Goal: Task Accomplishment & Management: Manage account settings

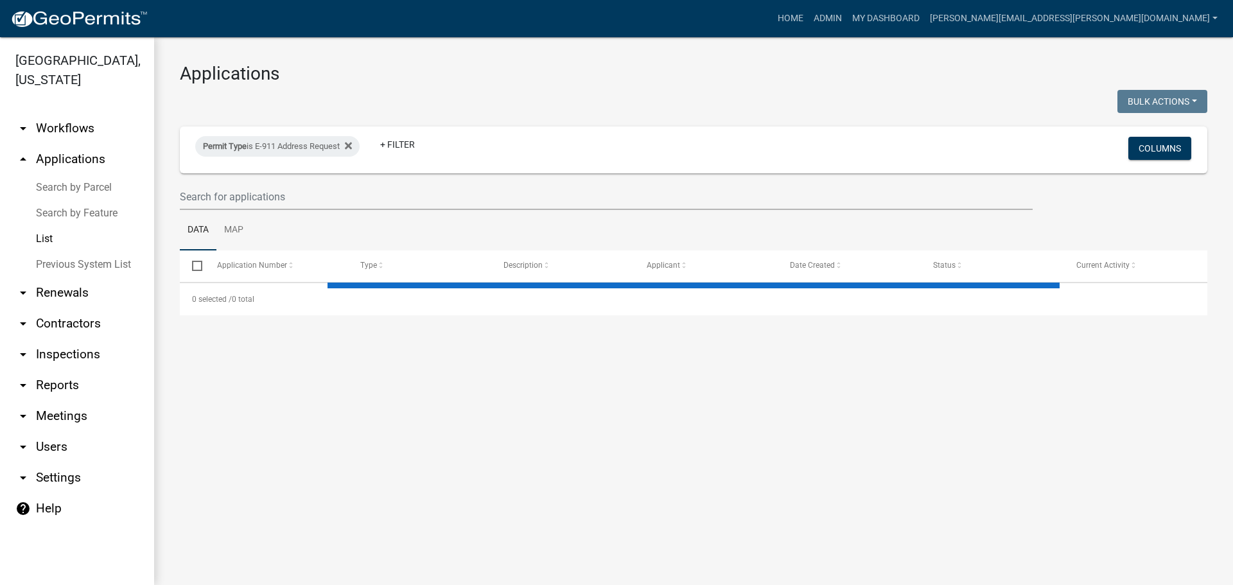
select select "3: 100"
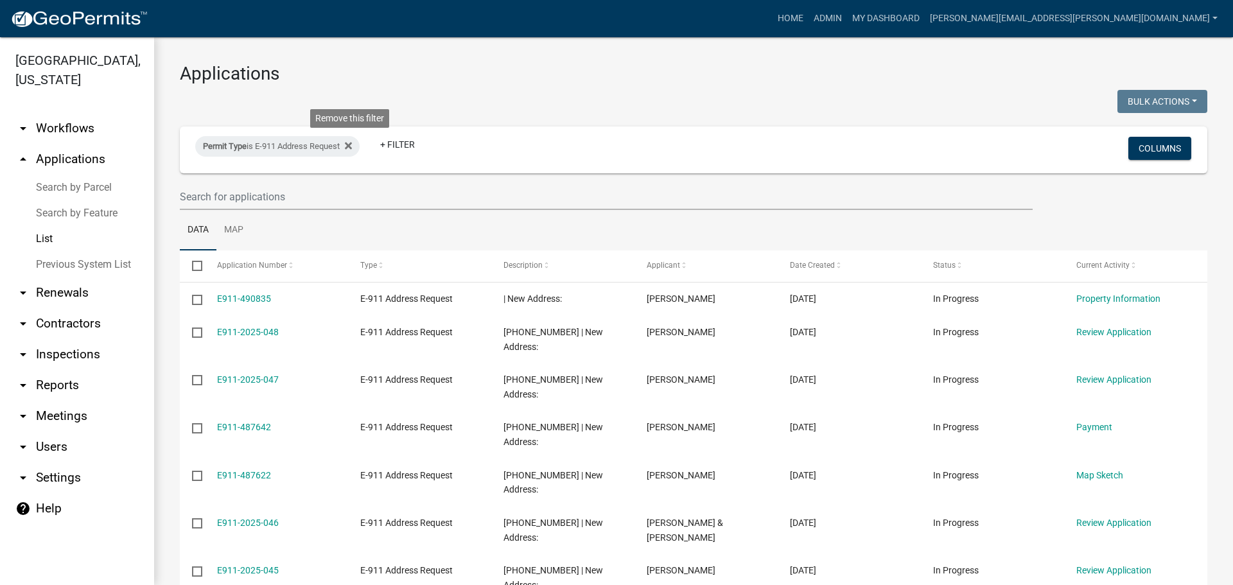
click at [352, 143] on icon at bounding box center [348, 146] width 7 height 10
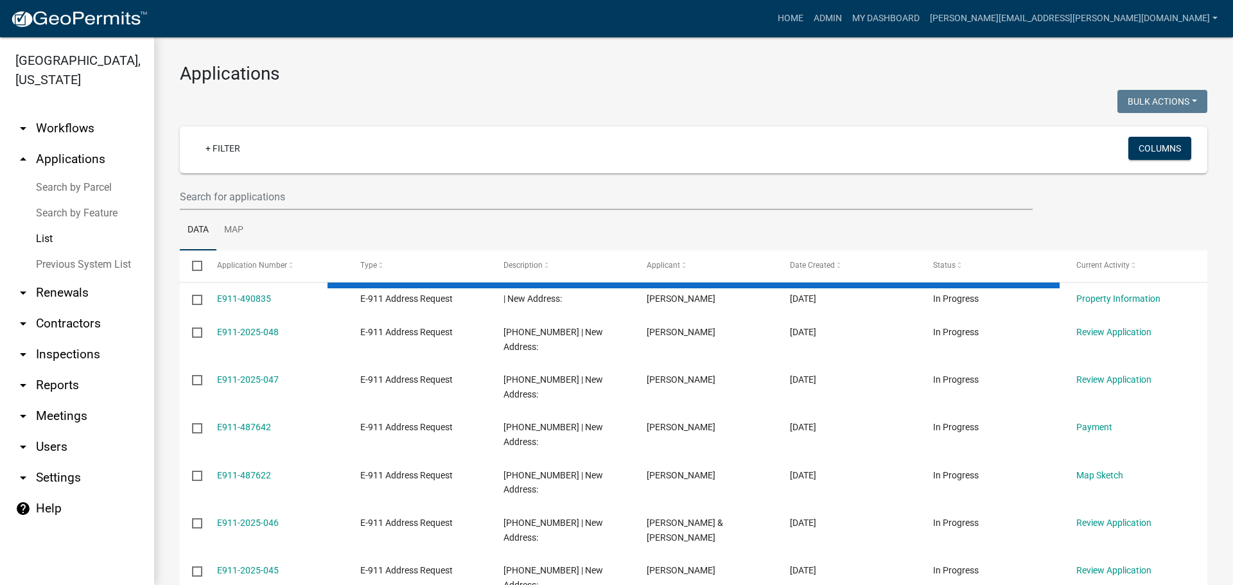
click at [46, 237] on link "List" at bounding box center [77, 239] width 154 height 26
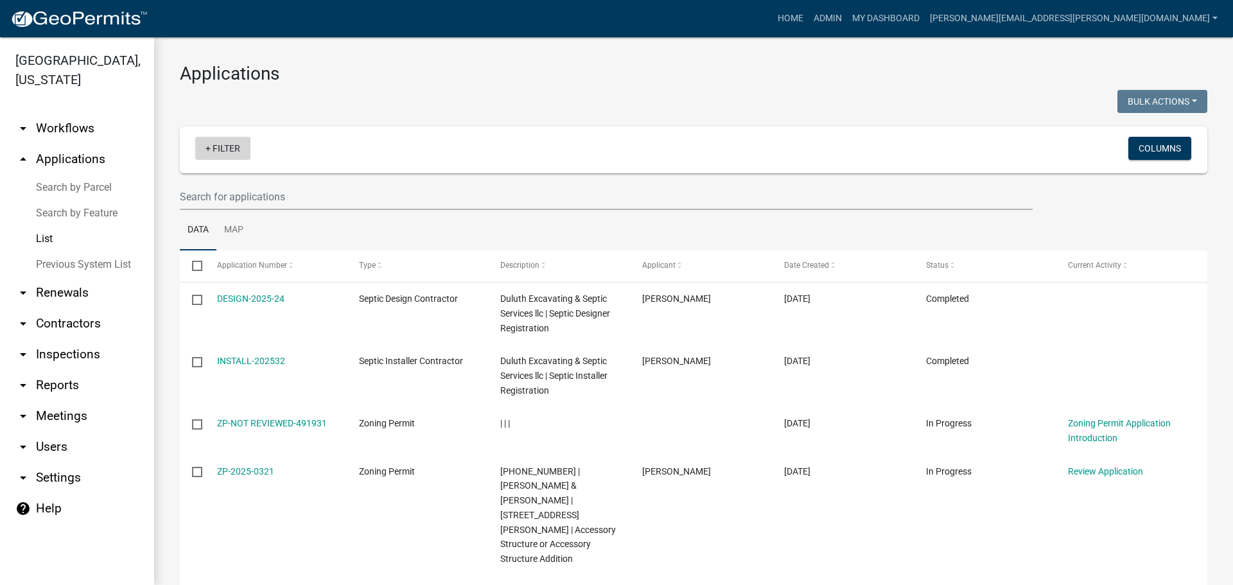
click at [229, 147] on link "+ Filter" at bounding box center [222, 148] width 55 height 23
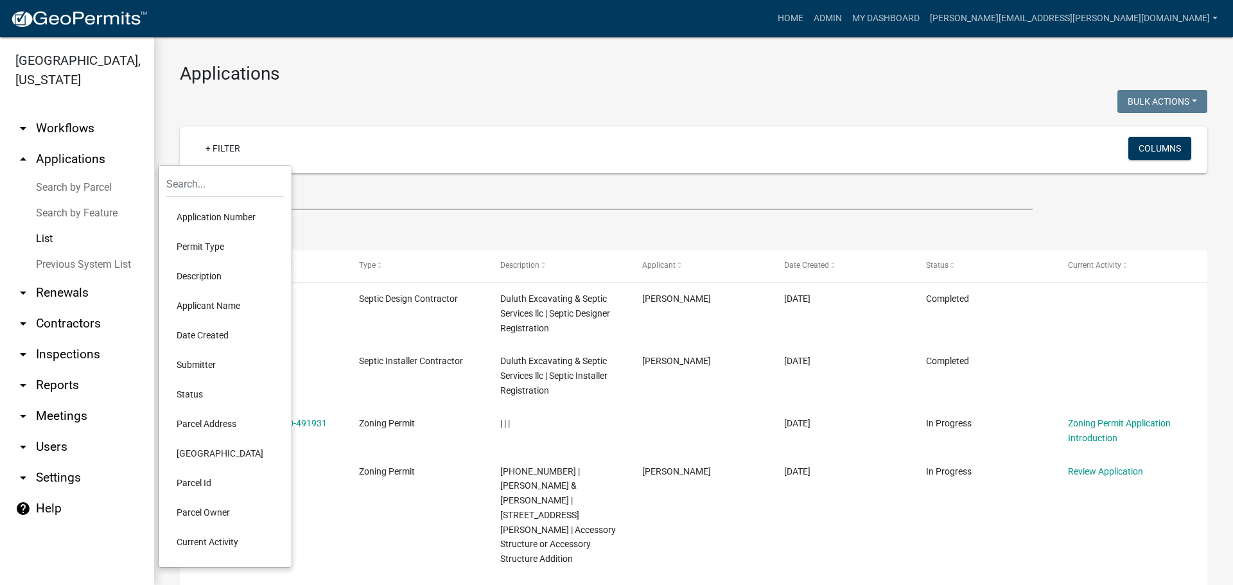
click at [216, 221] on li "Application Number" at bounding box center [225, 217] width 118 height 30
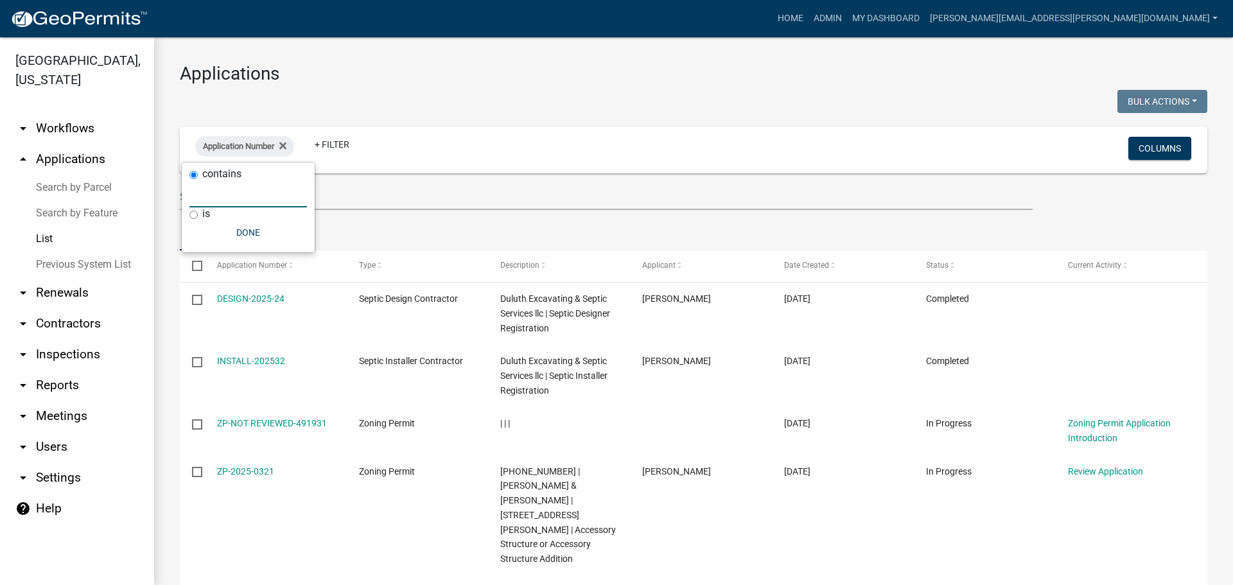
click at [242, 198] on input "text" at bounding box center [249, 194] width 118 height 26
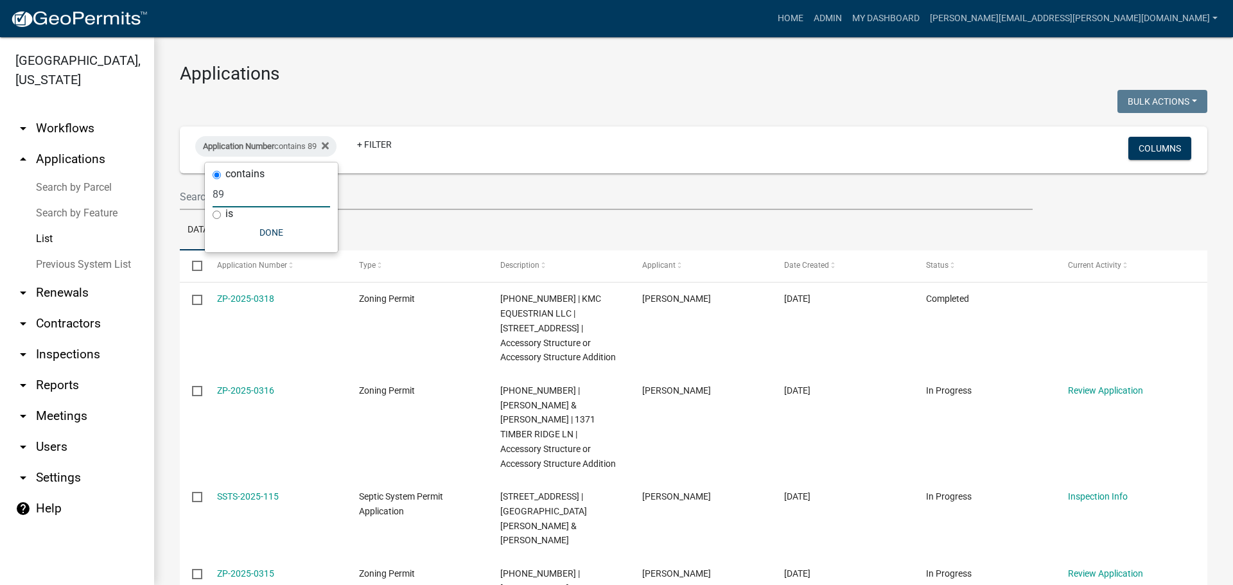
click at [213, 195] on input "89" at bounding box center [272, 194] width 118 height 26
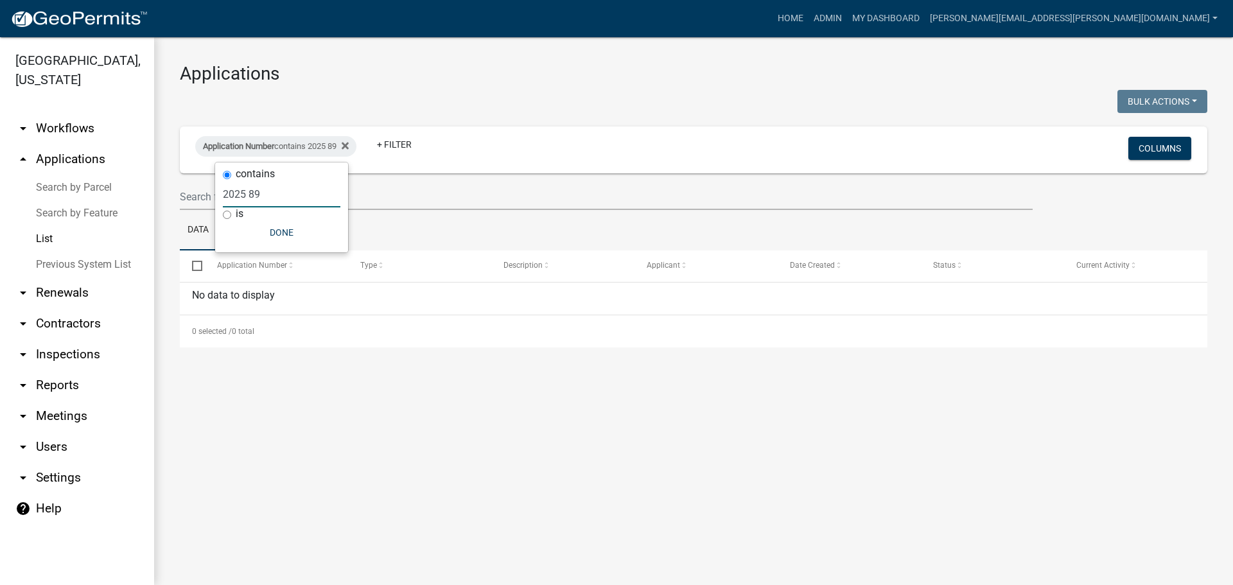
drag, startPoint x: 263, startPoint y: 189, endPoint x: 226, endPoint y: 191, distance: 37.3
click at [226, 191] on input "2025 89" at bounding box center [282, 194] width 118 height 26
drag, startPoint x: 227, startPoint y: 197, endPoint x: 169, endPoint y: 188, distance: 59.1
click at [169, 188] on body "Internet Explorer does NOT work with GeoPermits. Get a new browser for more sec…" at bounding box center [616, 292] width 1233 height 585
type input "2202589"
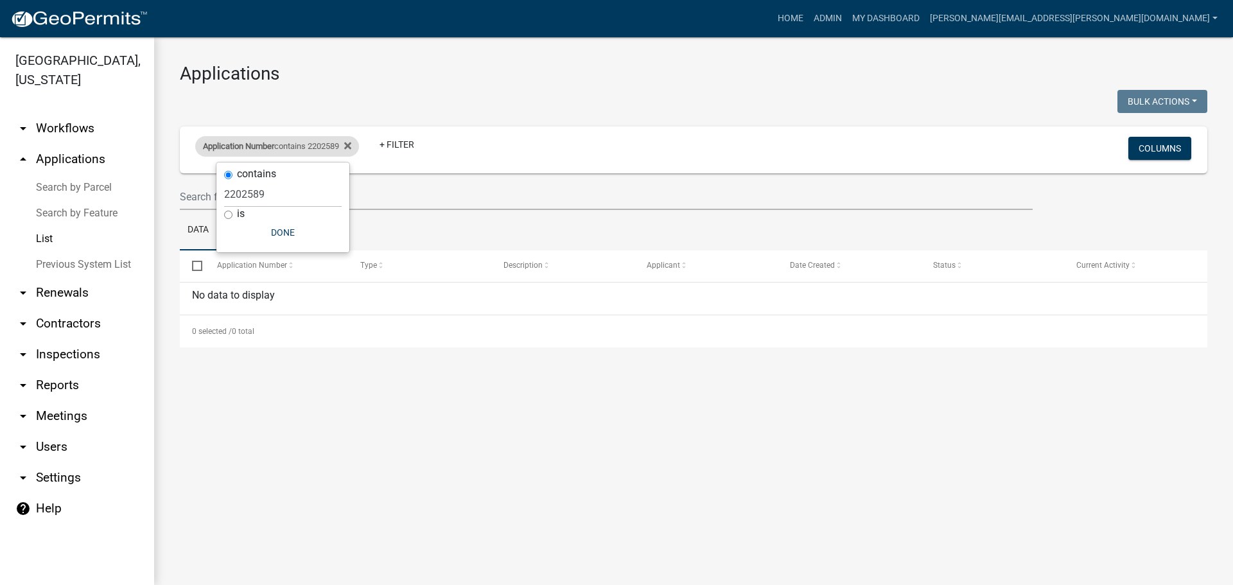
click at [359, 145] on div "Application Number contains 2202589 Remove this filter" at bounding box center [277, 146] width 164 height 21
click at [351, 148] on icon at bounding box center [347, 145] width 7 height 7
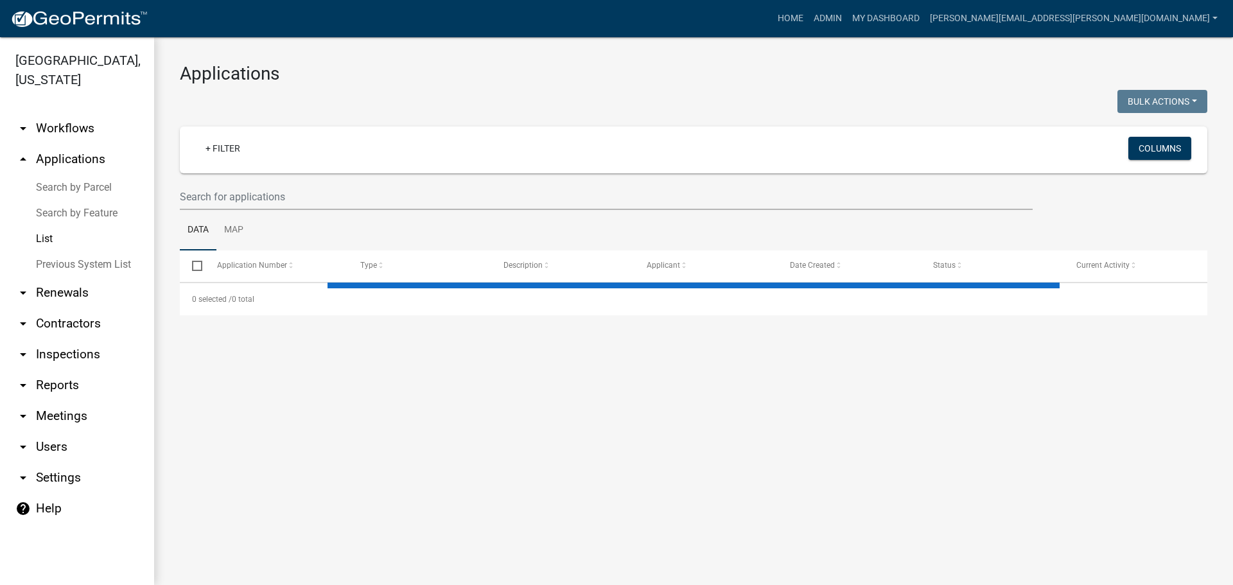
select select "3: 100"
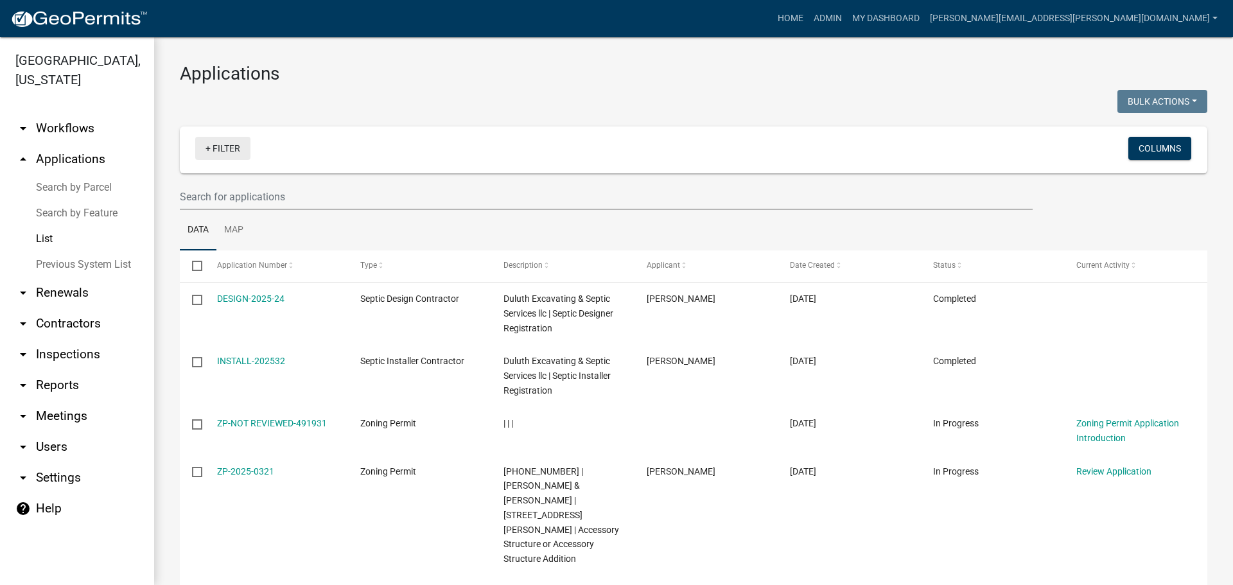
click at [218, 146] on link "+ Filter" at bounding box center [222, 148] width 55 height 23
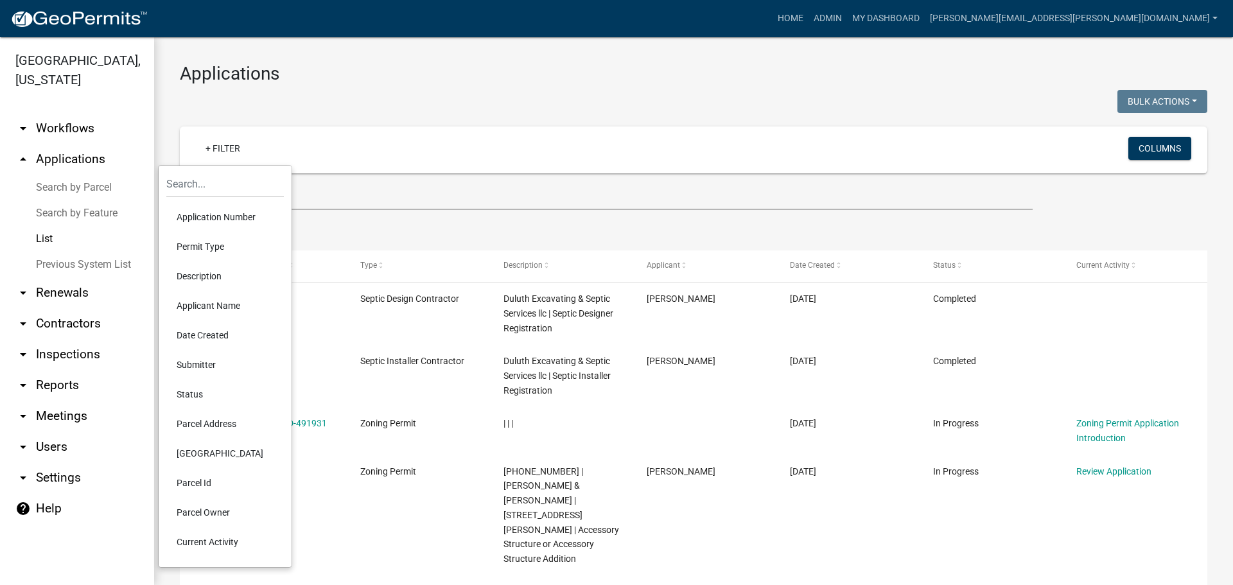
click at [212, 240] on li "Permit Type" at bounding box center [225, 247] width 118 height 30
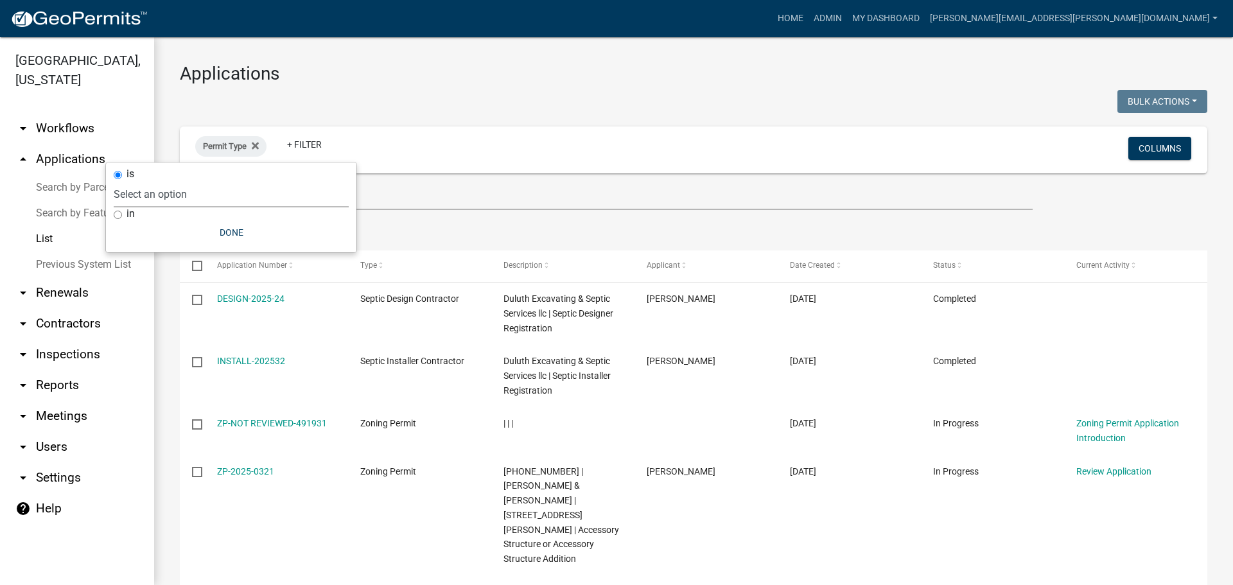
click at [204, 190] on select "Select an option Copy Of - Tax Data (Analyze available CAMA Fields) DRAFT - CUP…" at bounding box center [231, 194] width 235 height 26
select select "4ea715b7-1725-4cb7-82be-3d693945ff20"
click at [181, 181] on select "Select an option Copy Of - Tax Data (Analyze available CAMA Fields) DRAFT - CUP…" at bounding box center [231, 194] width 235 height 26
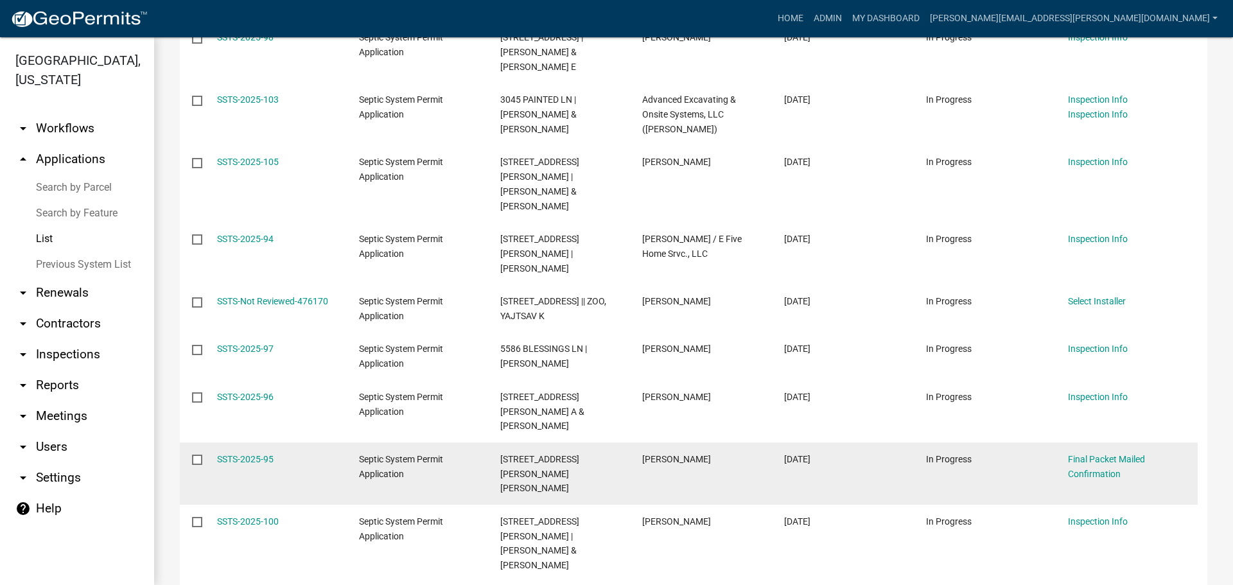
scroll to position [1863, 0]
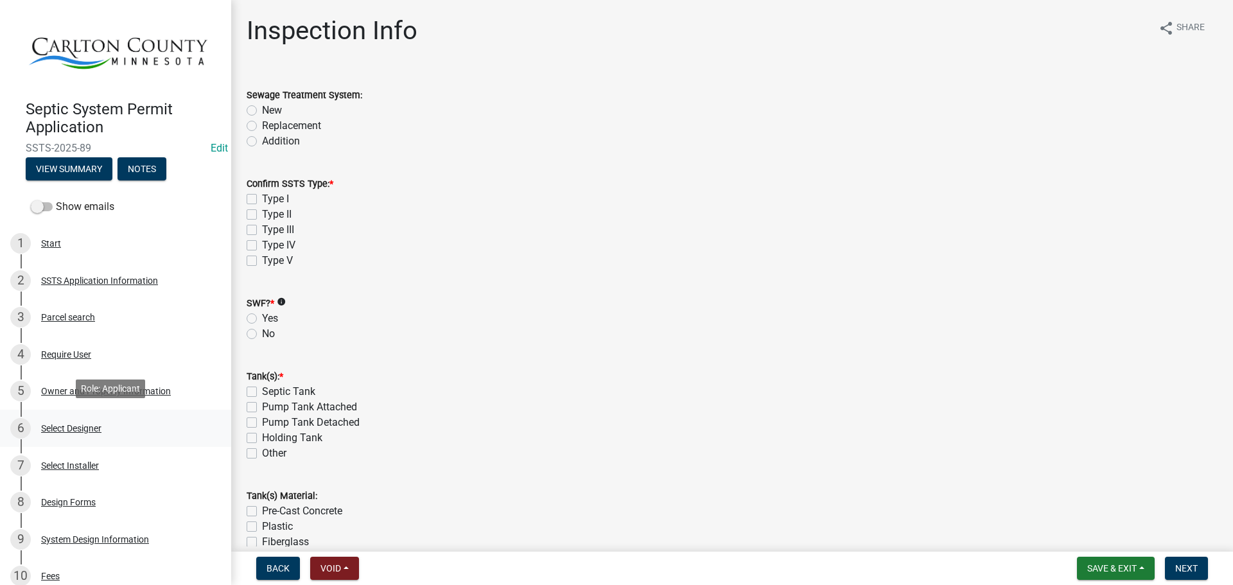
click at [66, 424] on div "Select Designer" at bounding box center [71, 428] width 60 height 9
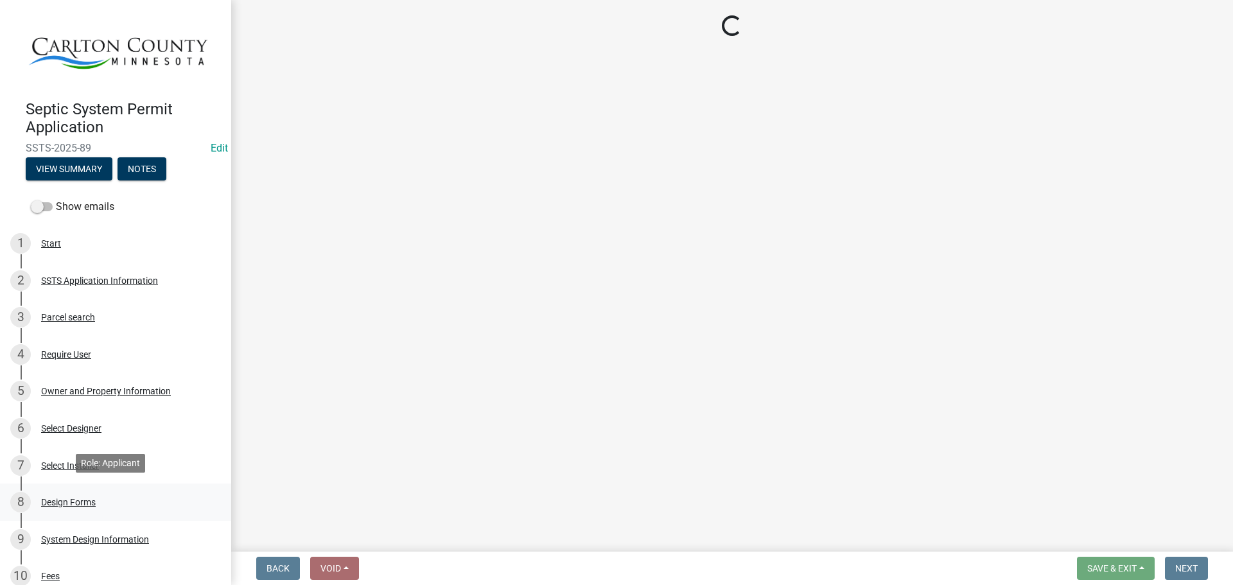
click at [56, 498] on div "Design Forms" at bounding box center [68, 502] width 55 height 9
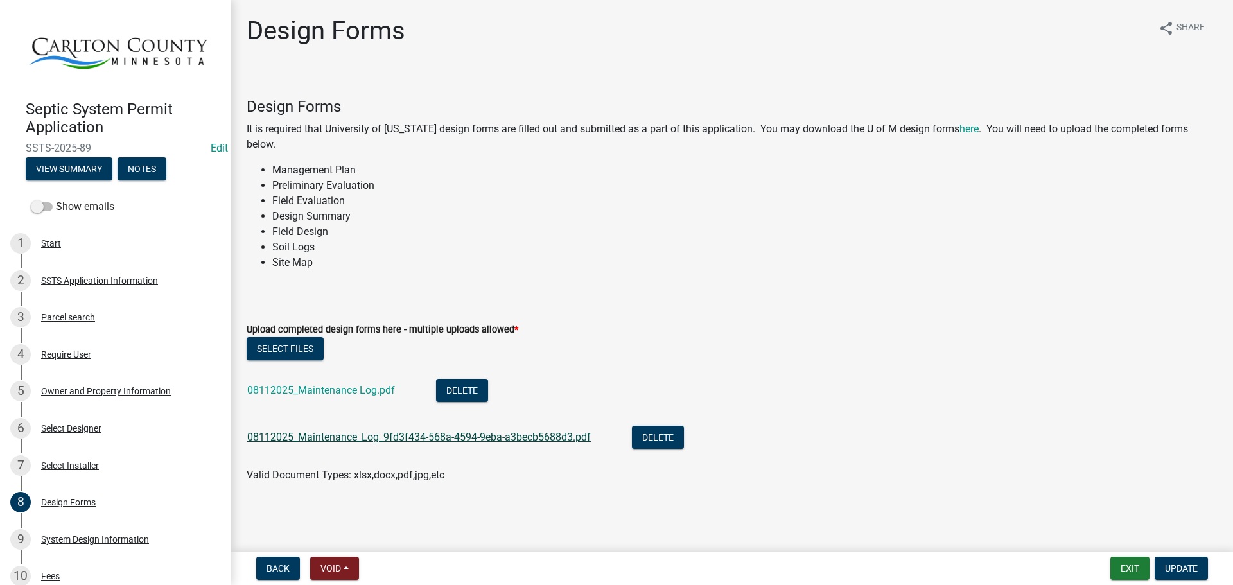
click at [382, 434] on link "08112025_Maintenance_Log_9fd3f434-568a-4594-9eba-a3becb5688d3.pdf" at bounding box center [419, 437] width 344 height 12
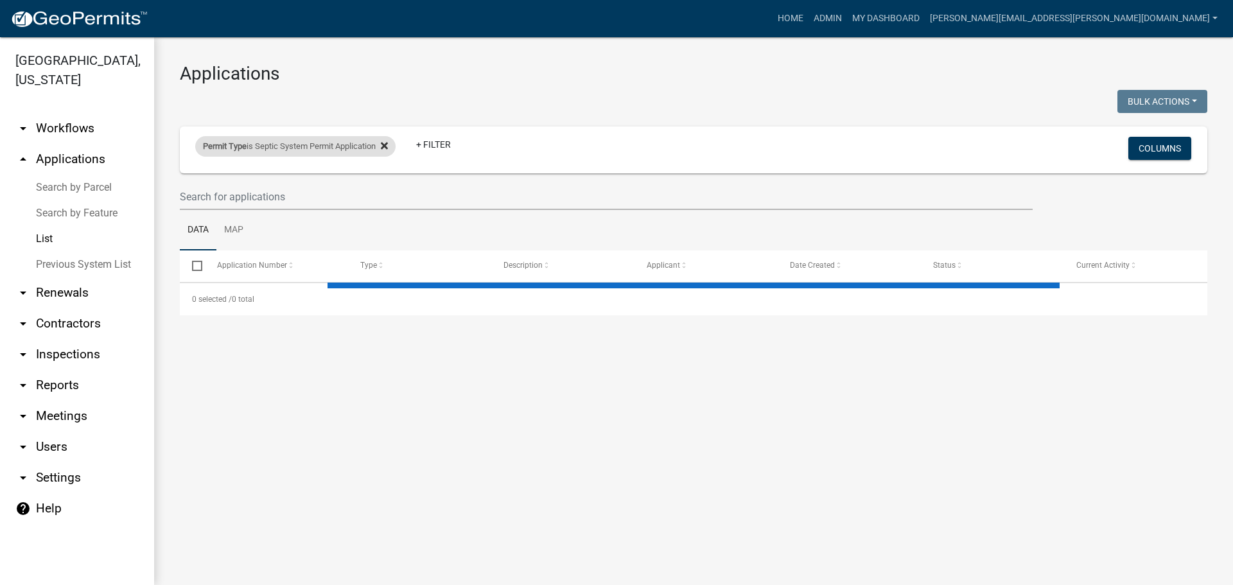
click at [387, 146] on icon at bounding box center [384, 146] width 7 height 10
select select "3: 100"
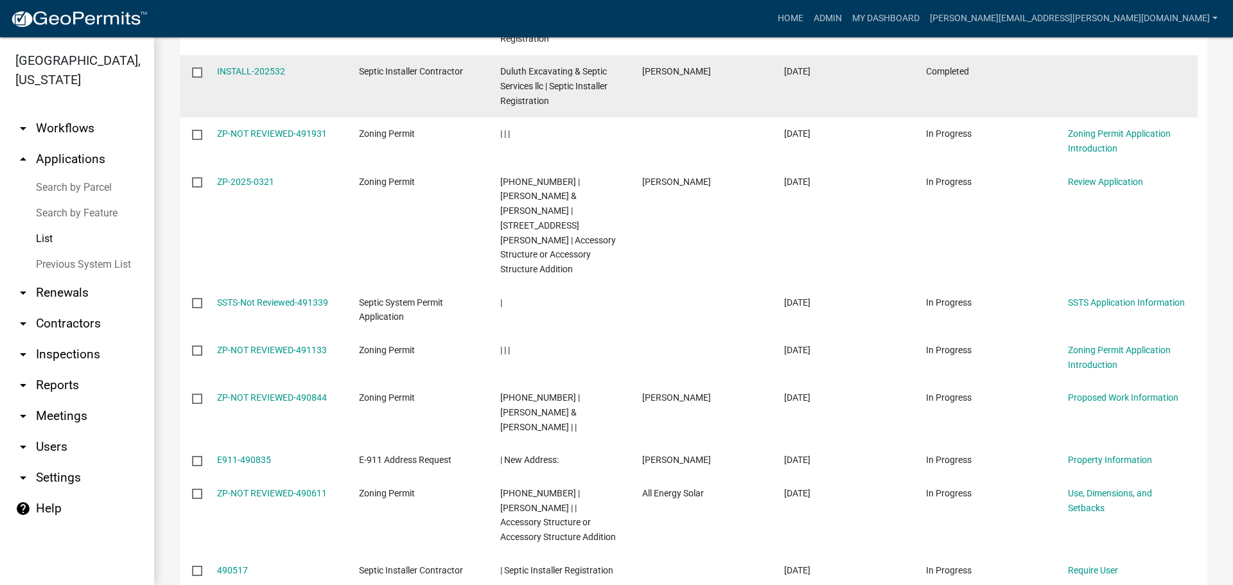
scroll to position [321, 0]
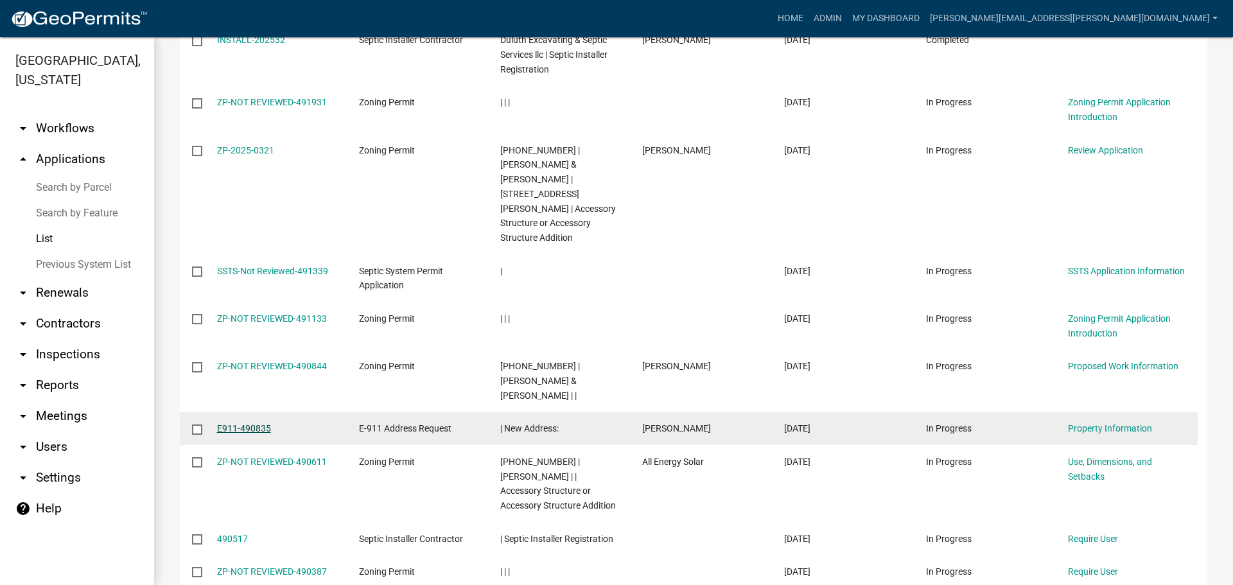
click at [261, 423] on link "E911-490835" at bounding box center [244, 428] width 54 height 10
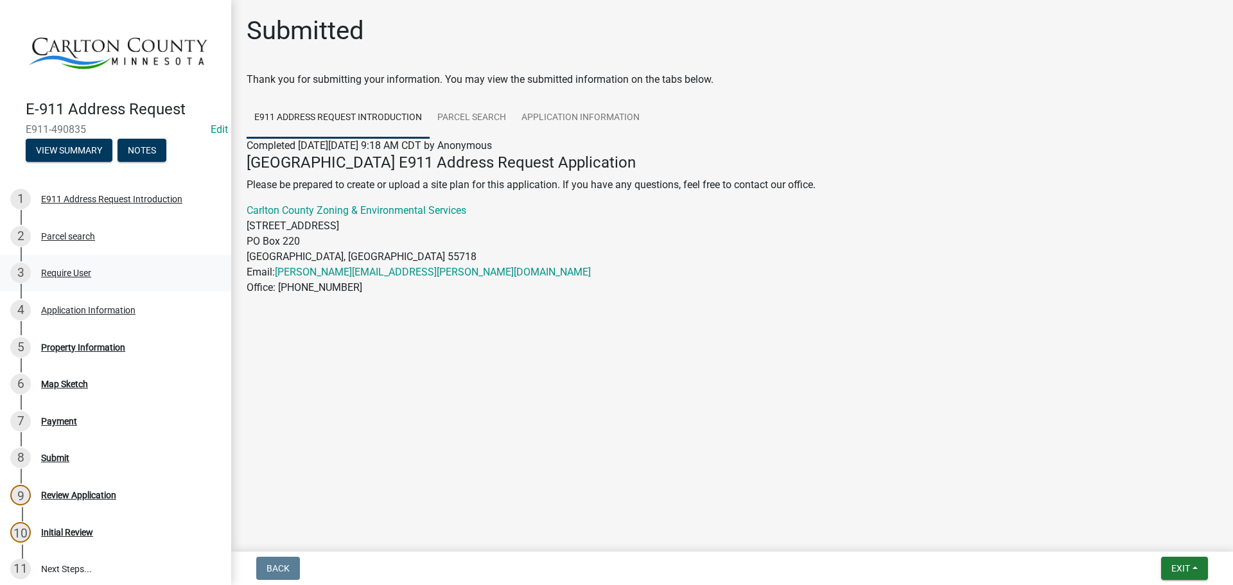
click at [83, 275] on div "3 Require User" at bounding box center [110, 273] width 200 height 21
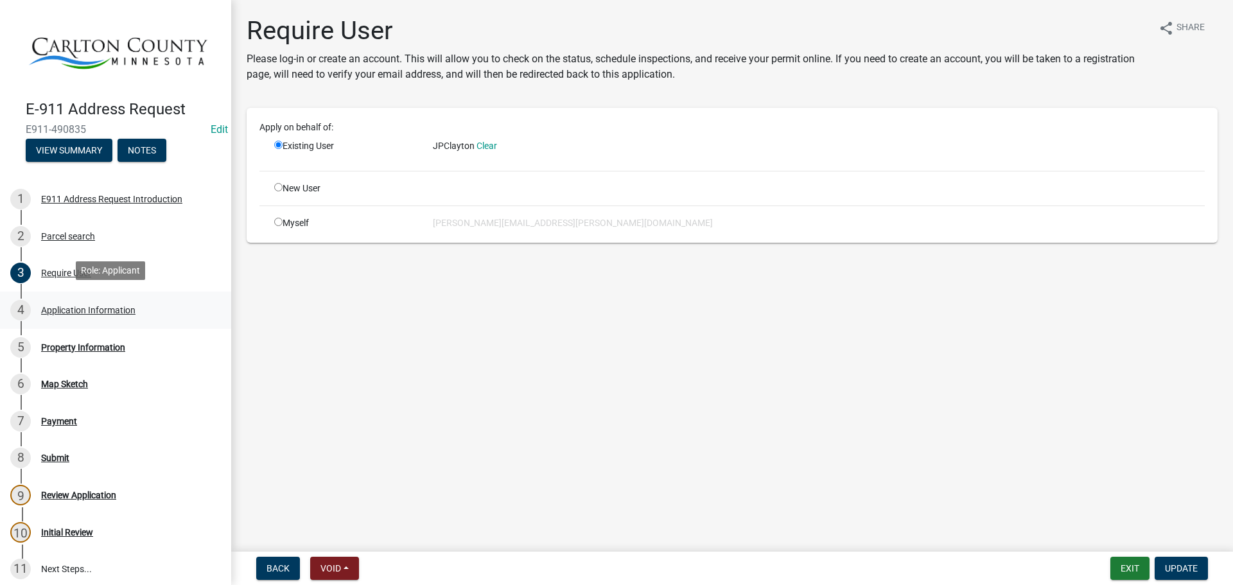
click at [85, 311] on div "Application Information" at bounding box center [88, 310] width 94 height 9
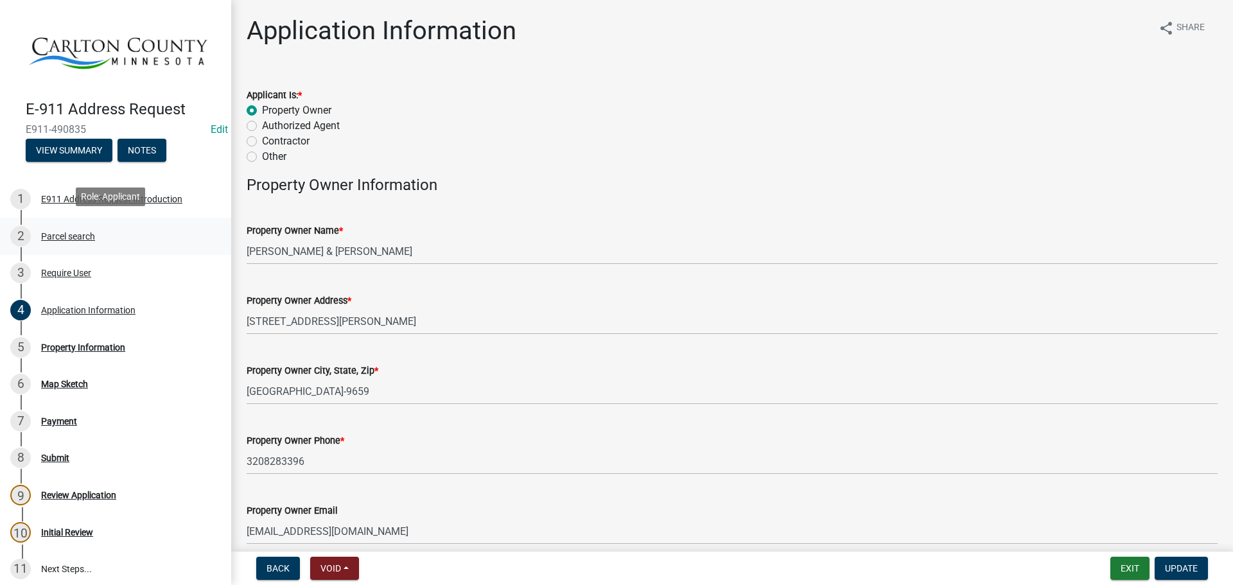
click at [71, 232] on div "Parcel search" at bounding box center [68, 236] width 54 height 9
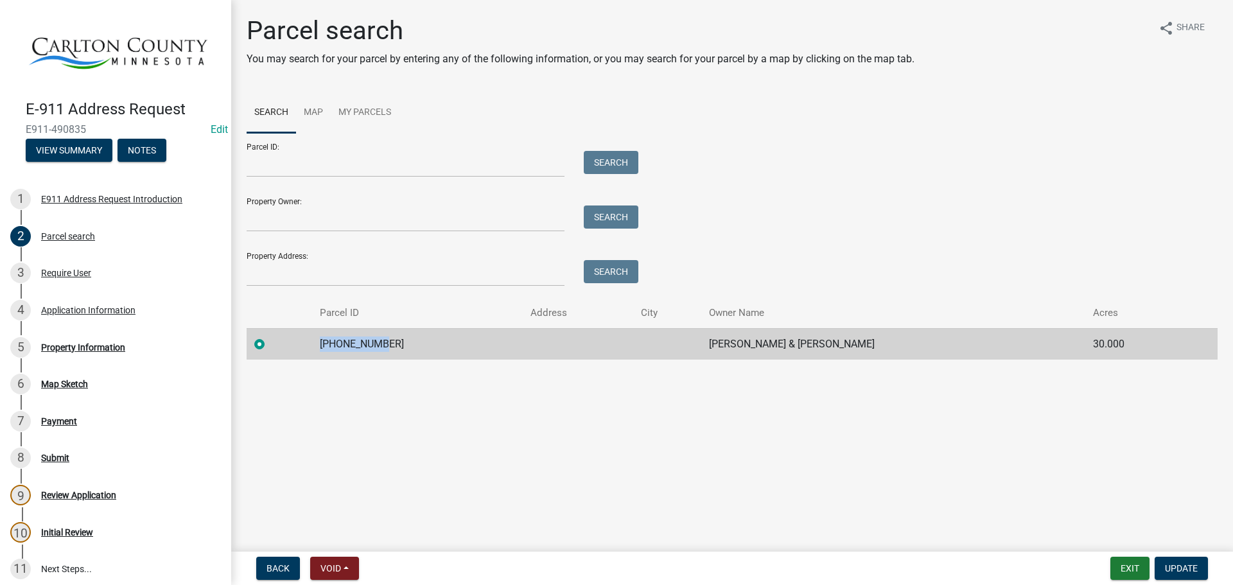
drag, startPoint x: 384, startPoint y: 343, endPoint x: 314, endPoint y: 339, distance: 70.1
click at [314, 339] on tr "[PHONE_NUMBER] [PERSON_NAME] & [PERSON_NAME] 30.000" at bounding box center [732, 343] width 971 height 31
copy td "[PHONE_NUMBER]"
